Goal: Entertainment & Leisure: Consume media (video, audio)

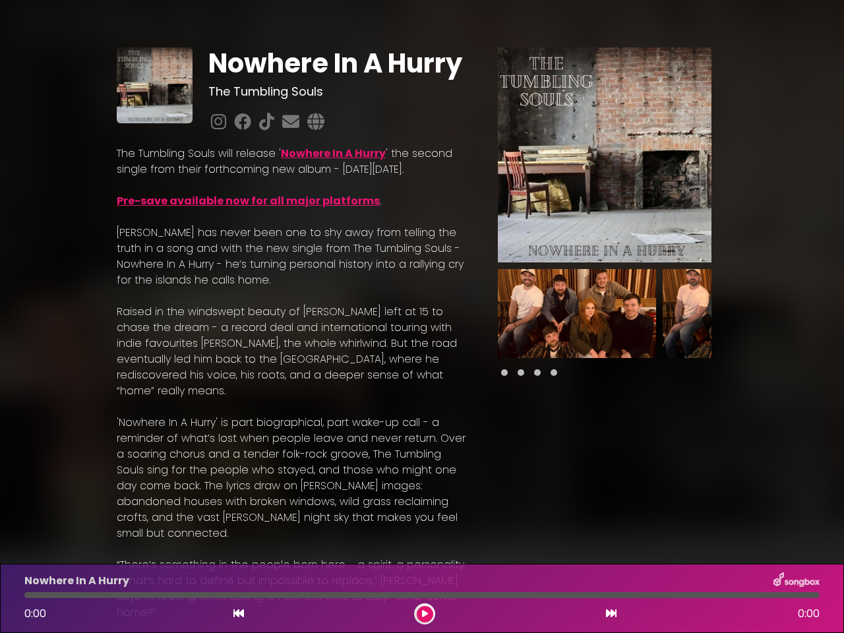
click at [422, 288] on p "[PERSON_NAME] has never been one to shy away from telling the truth in a song a…" at bounding box center [292, 256] width 350 height 63
click at [605, 155] on img at bounding box center [605, 154] width 214 height 215
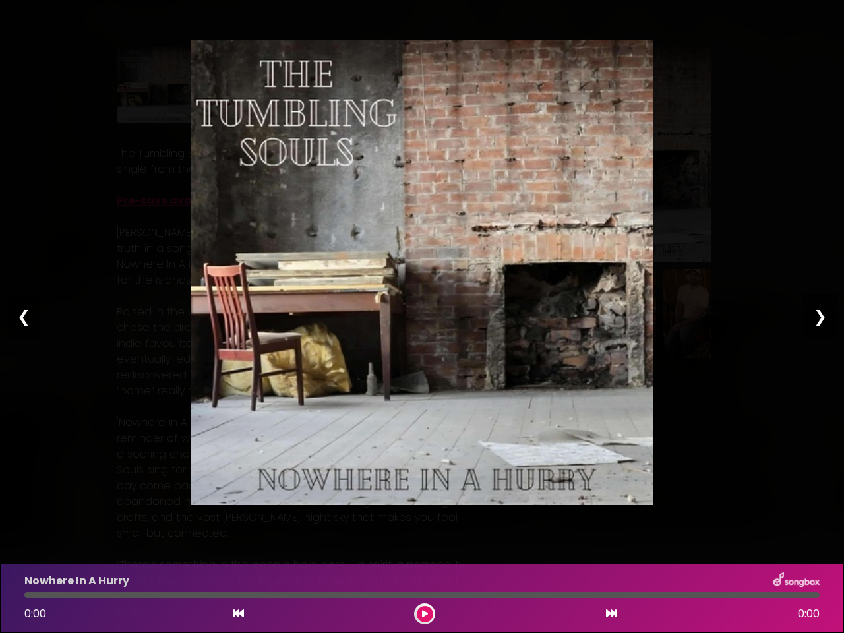
click at [577, 313] on img at bounding box center [422, 273] width 462 height 466
click at [742, 313] on div "Pause Play % buffered 00:00 00:00 00:00 Exit fullscreen Enter fullscreen Play ❮…" at bounding box center [422, 316] width 844 height 633
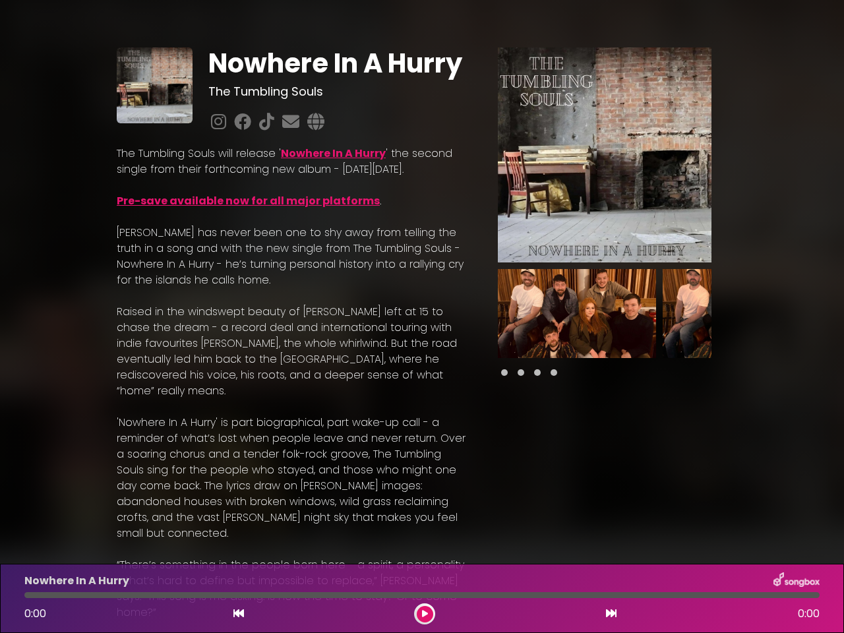
click at [836, 313] on div "Nowhere In A Hurry The Tumbling Souls Nowhere In A Hurry" at bounding box center [422, 534] width 844 height 1037
click at [239, 614] on icon at bounding box center [238, 613] width 11 height 11
click at [425, 614] on icon at bounding box center [425, 614] width 6 height 8
click at [611, 614] on icon at bounding box center [611, 613] width 11 height 11
